Goal: Navigation & Orientation: Find specific page/section

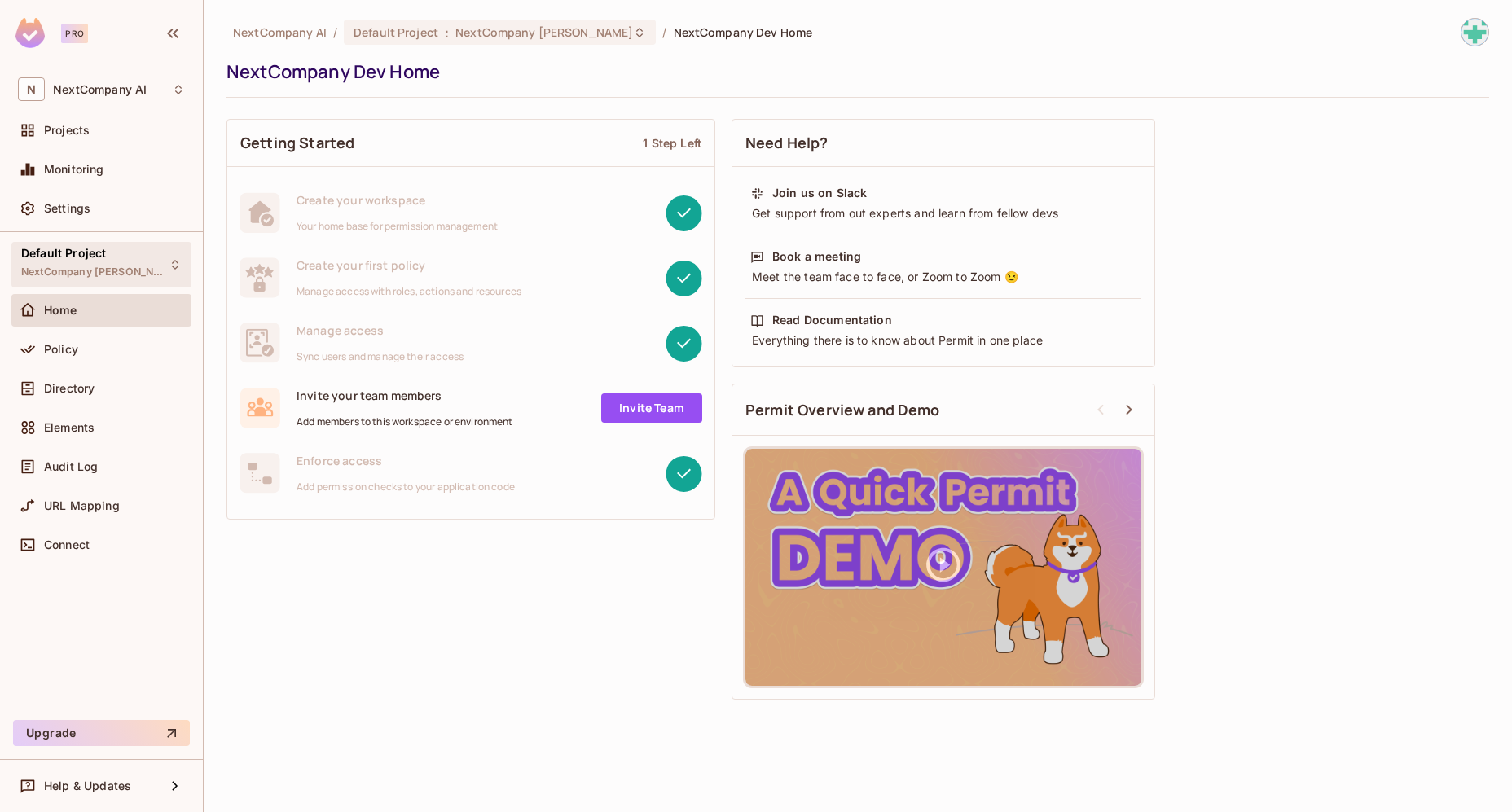
click at [109, 272] on span "NextCompany [PERSON_NAME]" at bounding box center [94, 272] width 146 height 13
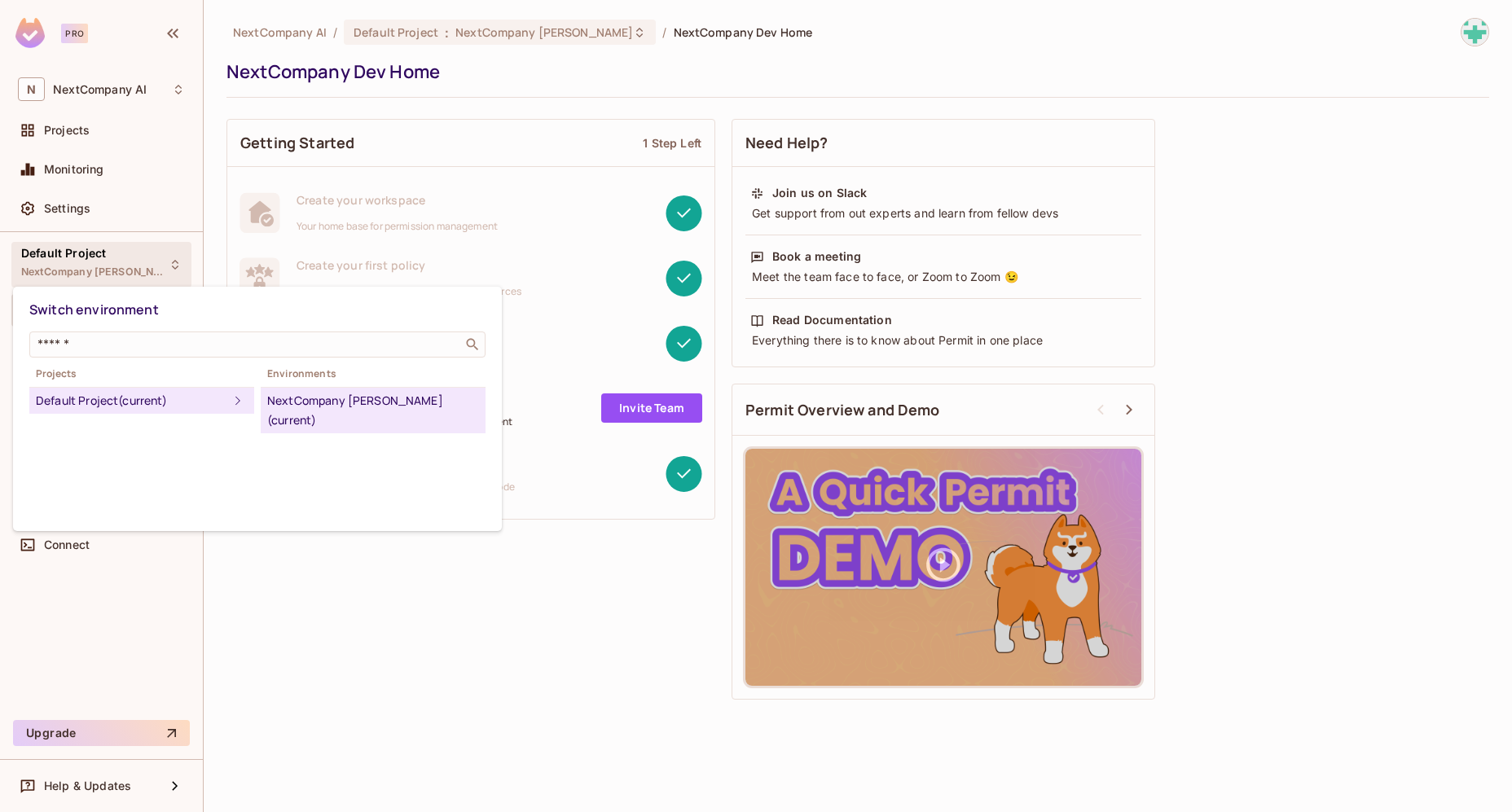
click at [350, 406] on div "NextCompany Dev (current)" at bounding box center [373, 411] width 212 height 39
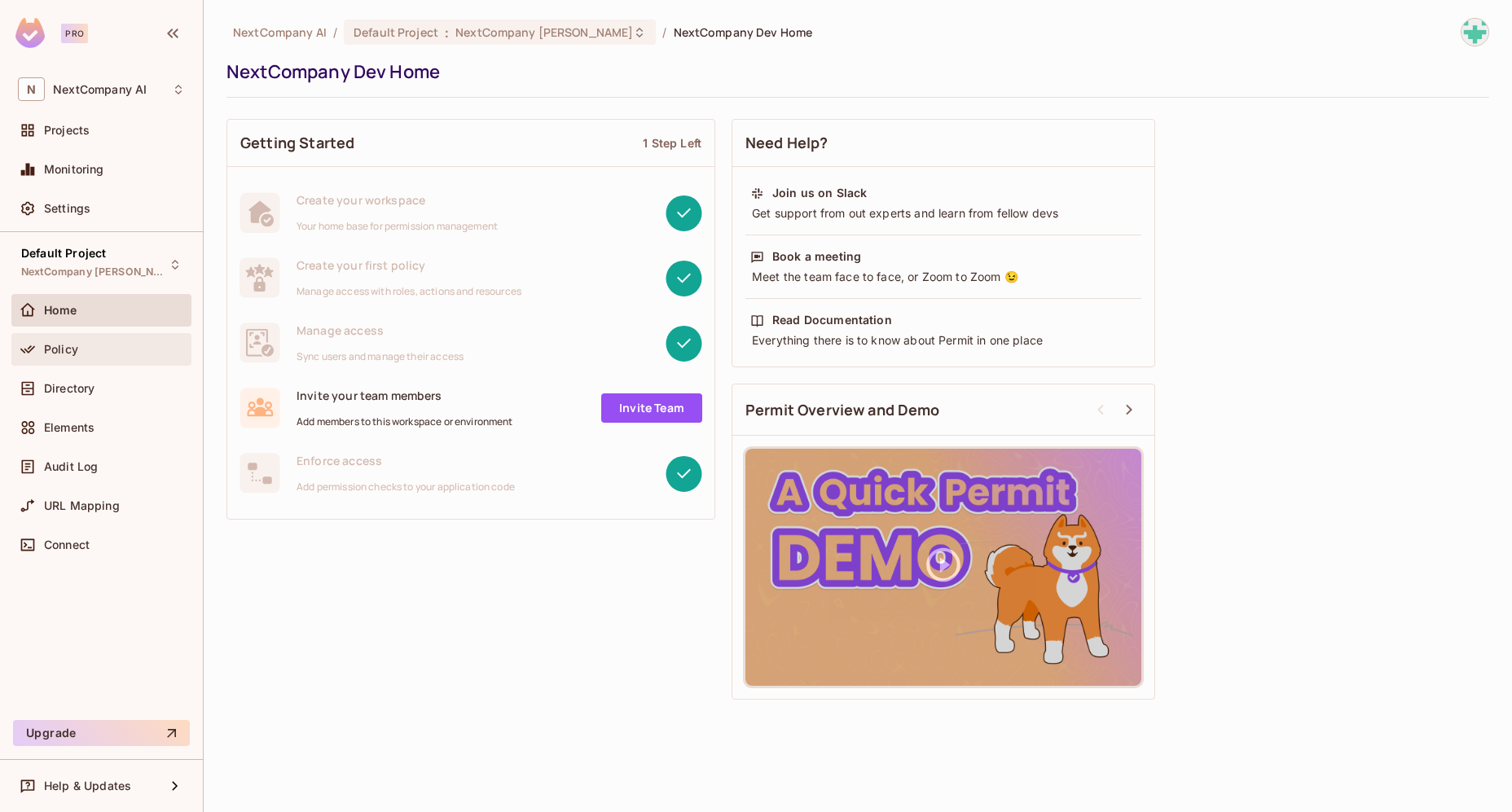
click at [95, 360] on div "Policy" at bounding box center [101, 350] width 180 height 33
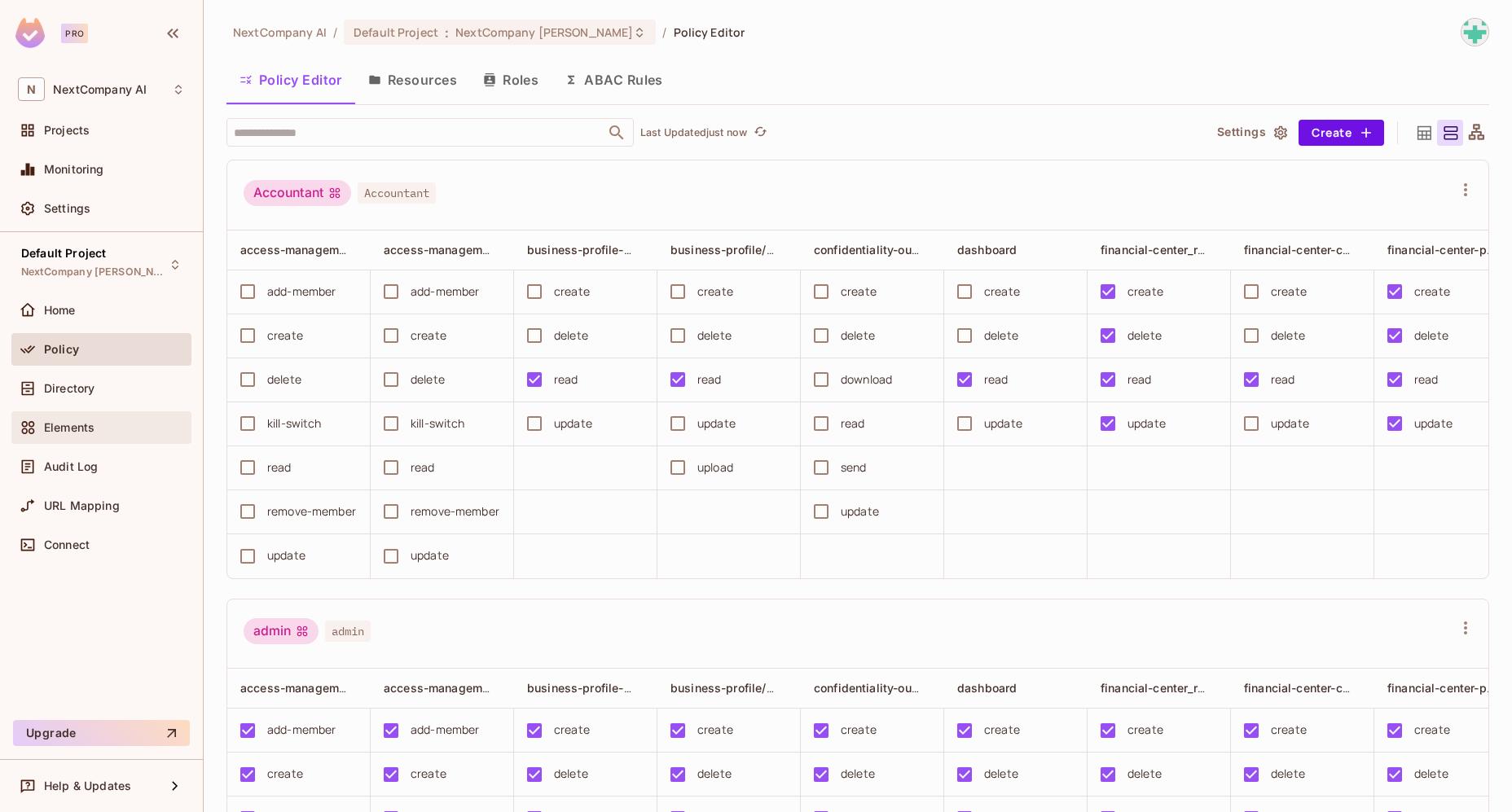
click at [106, 433] on div "Elements" at bounding box center [114, 428] width 141 height 13
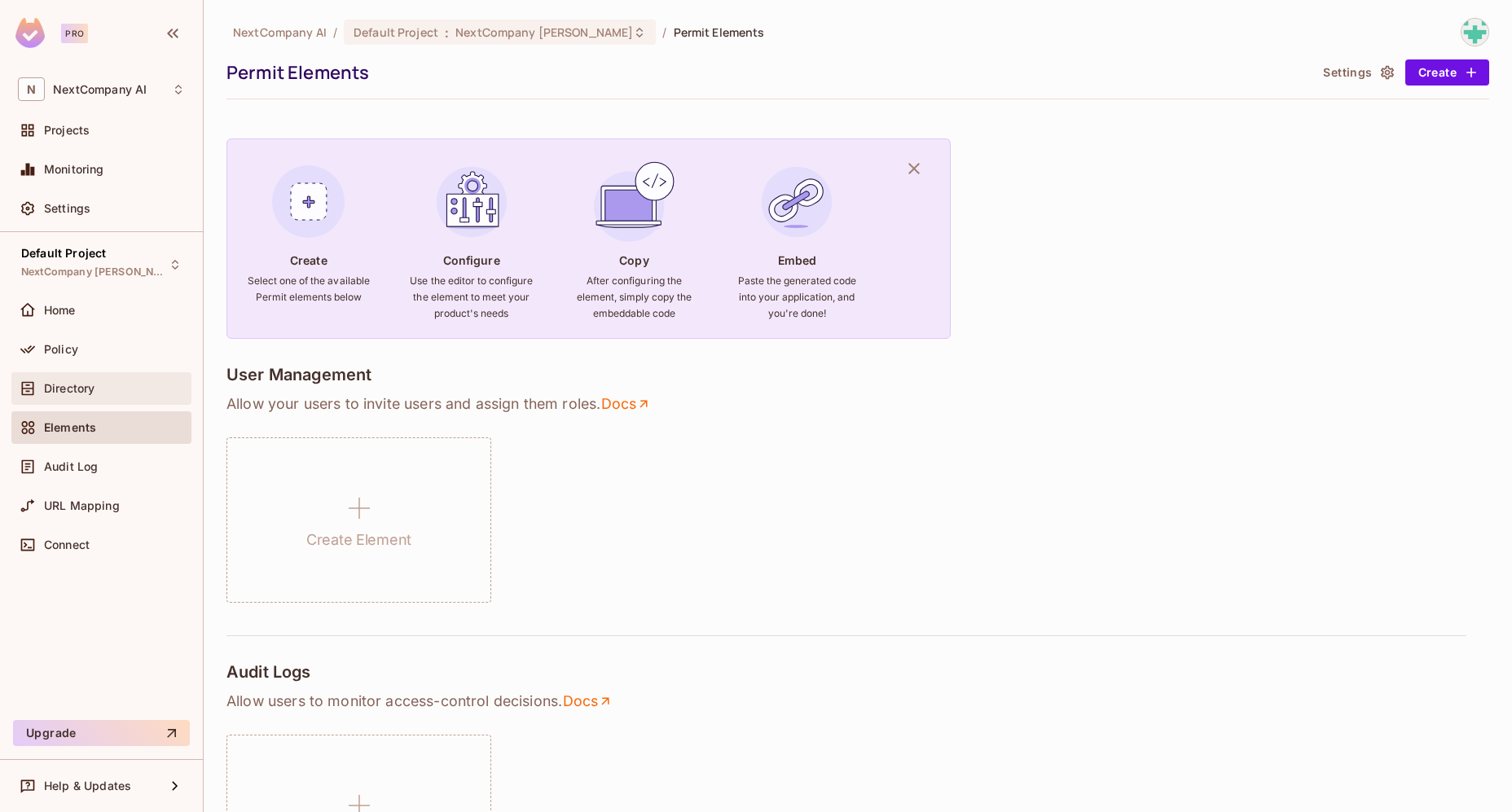
click at [108, 390] on div "Directory" at bounding box center [114, 389] width 141 height 13
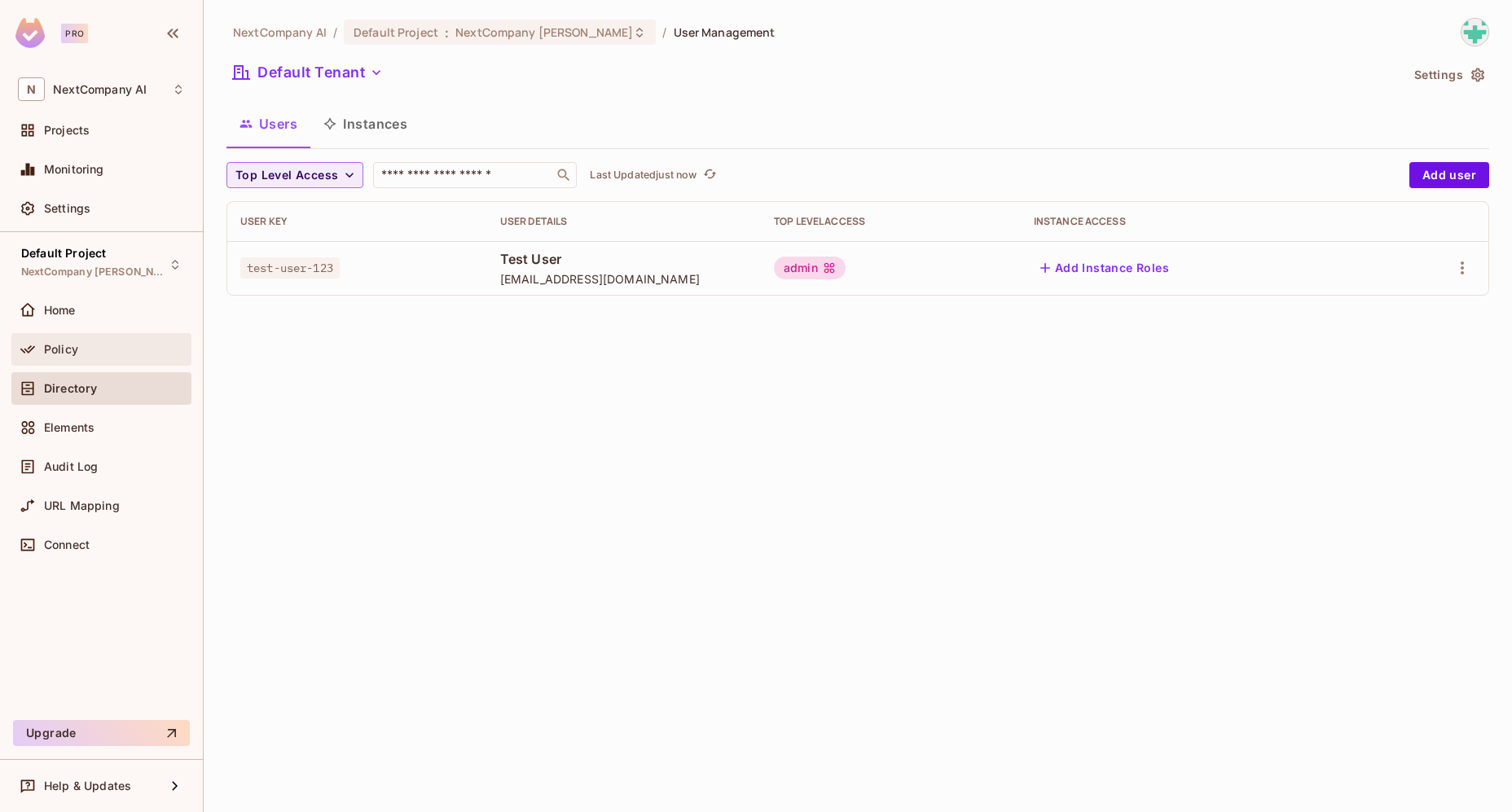
click at [97, 343] on div "Policy" at bounding box center [114, 350] width 141 height 13
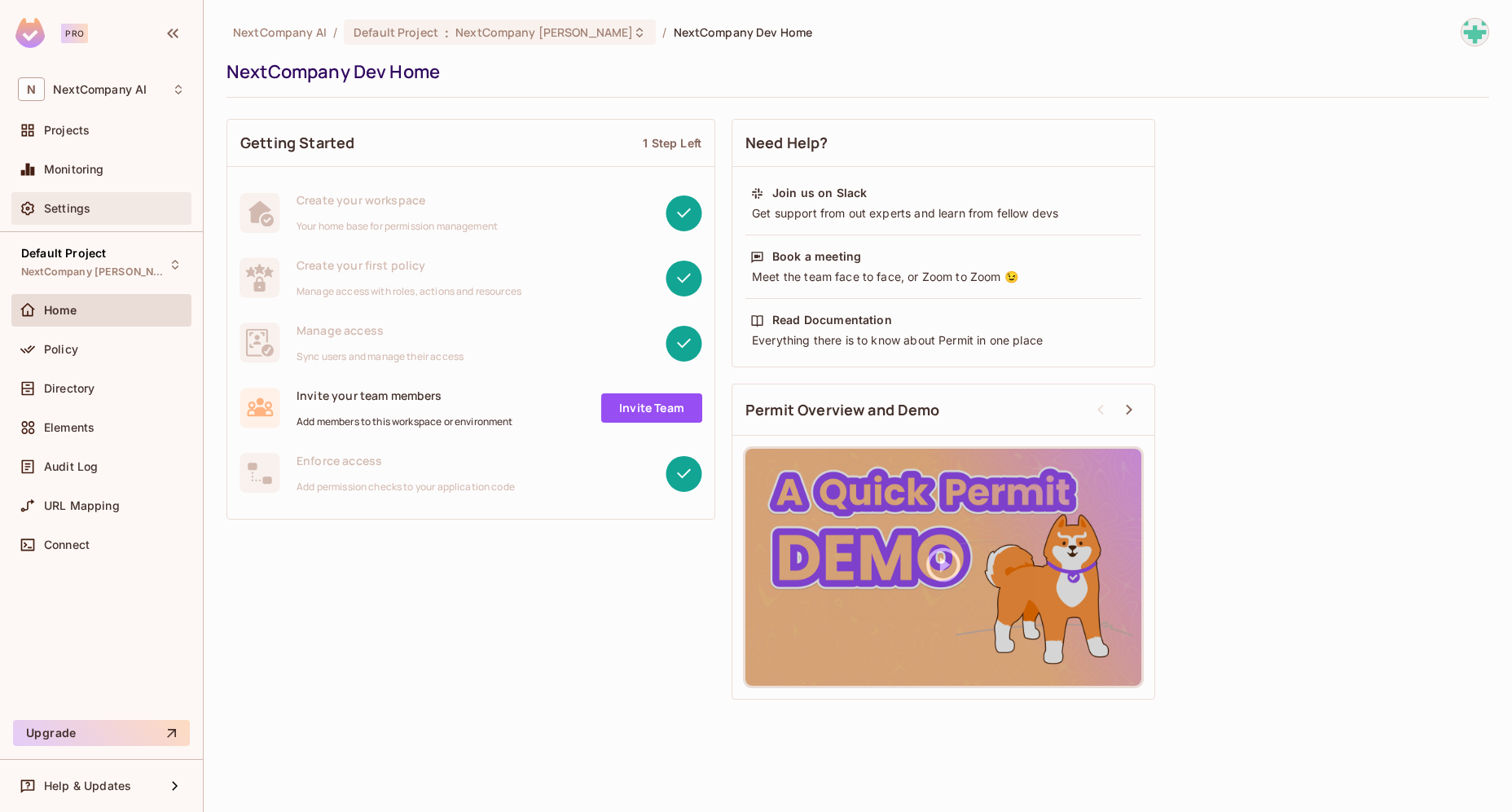
click at [97, 207] on div "Settings" at bounding box center [114, 209] width 141 height 13
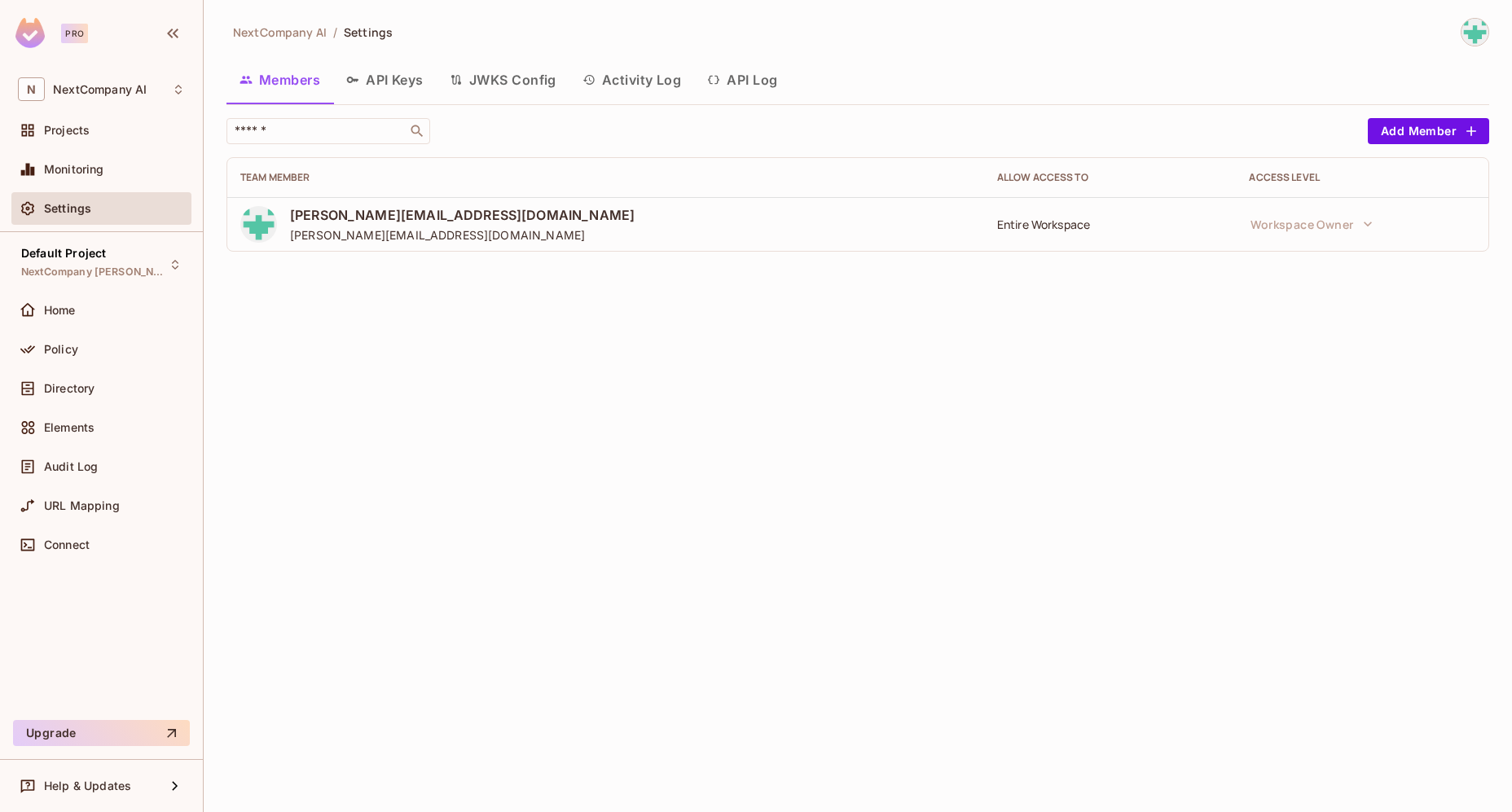
click at [361, 83] on button "API Keys" at bounding box center [385, 80] width 104 height 41
